Goal: Information Seeking & Learning: Learn about a topic

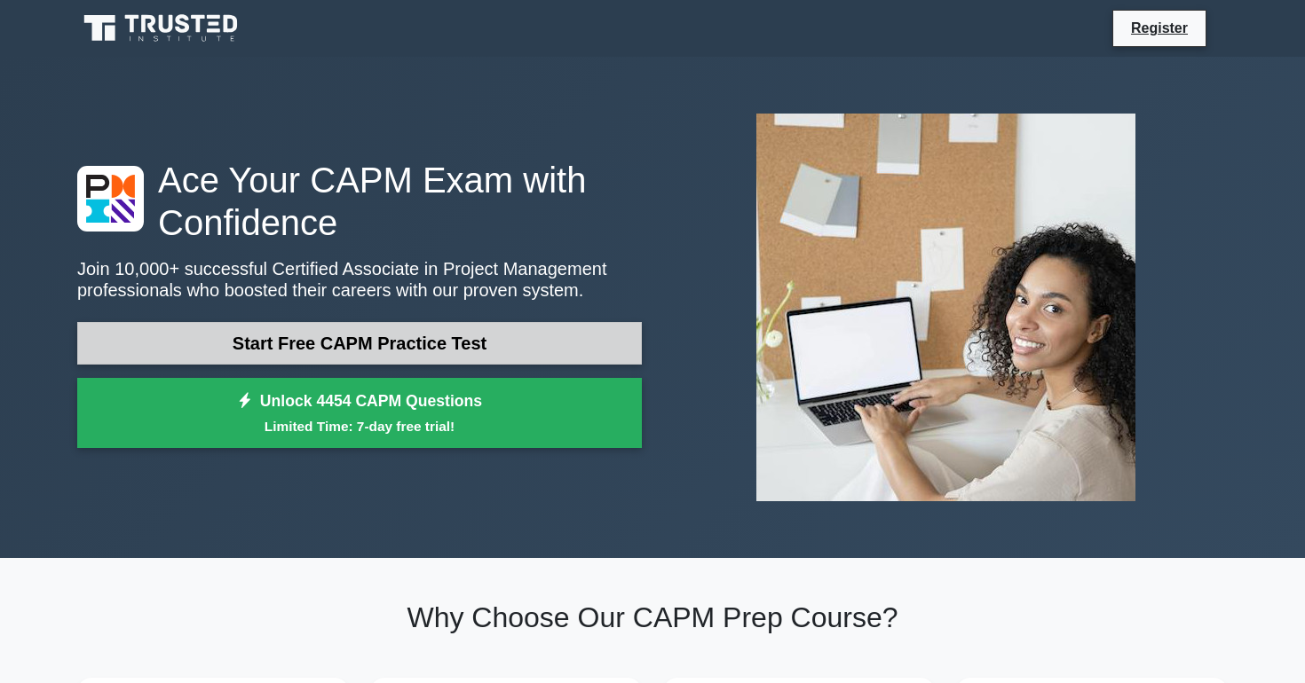
click at [327, 349] on link "Start Free CAPM Practice Test" at bounding box center [359, 343] width 564 height 43
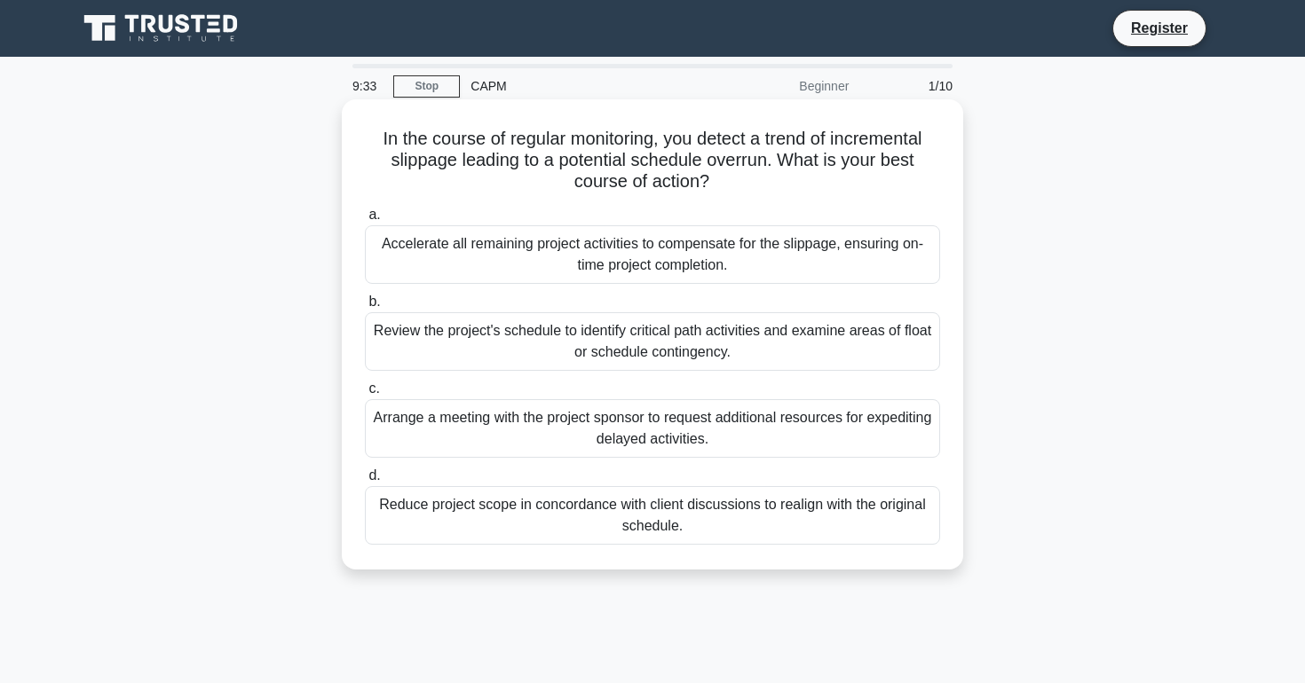
click at [440, 447] on div "Arrange a meeting with the project sponsor to request additional resources for …" at bounding box center [652, 428] width 575 height 59
click at [365, 395] on input "c. Arrange a meeting with the project sponsor to request additional resources f…" at bounding box center [365, 389] width 0 height 12
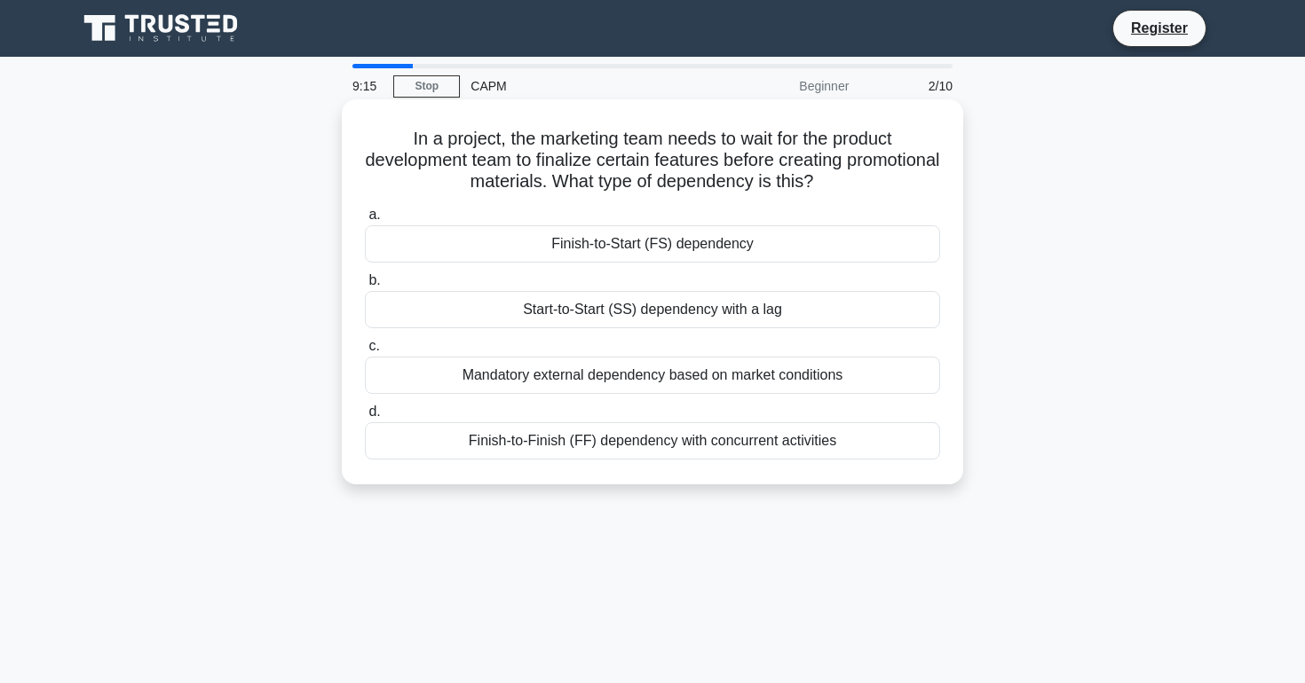
click at [573, 244] on div "Finish-to-Start (FS) dependency" at bounding box center [652, 243] width 575 height 37
click at [365, 221] on input "a. Finish-to-Start (FS) dependency" at bounding box center [365, 215] width 0 height 12
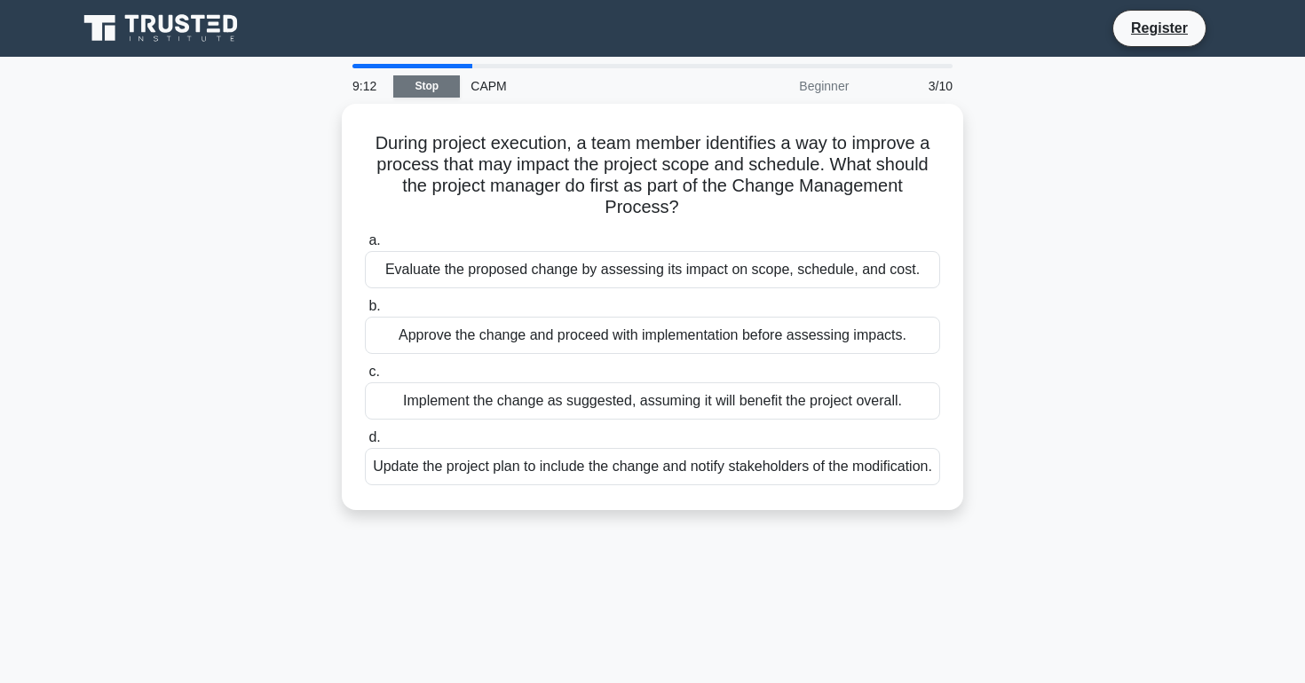
click at [436, 90] on link "Stop" at bounding box center [426, 86] width 67 height 22
